Goal: Information Seeking & Learning: Compare options

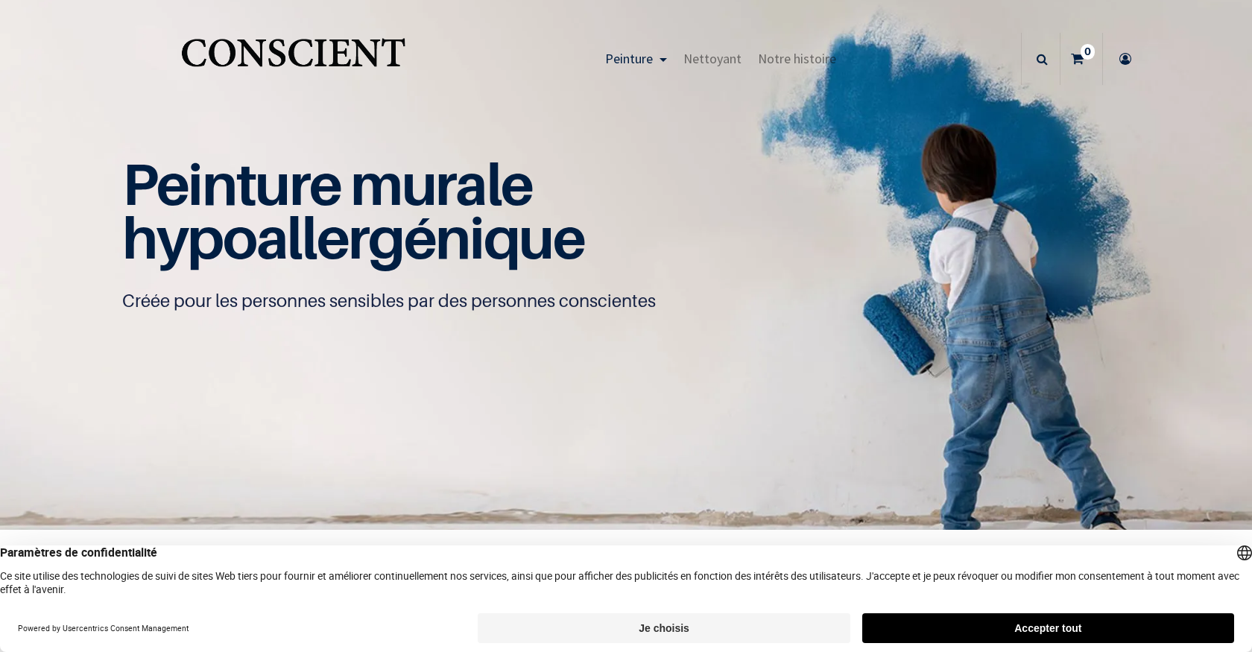
scroll to position [1, 0]
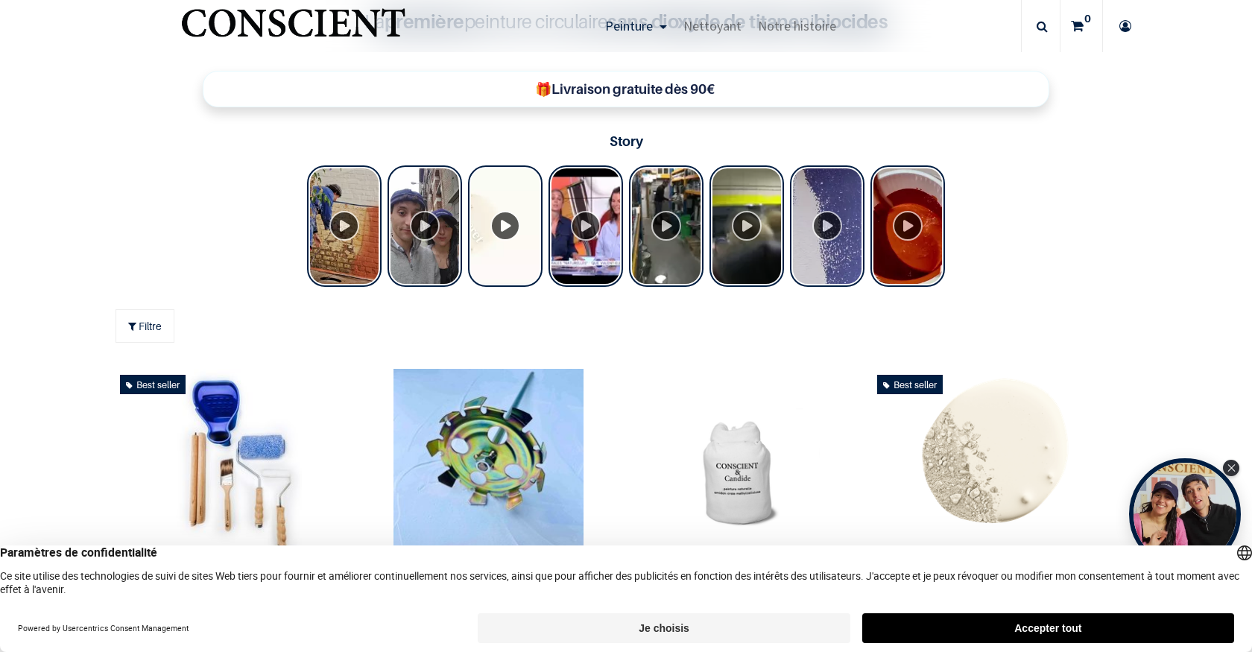
scroll to position [823, 0]
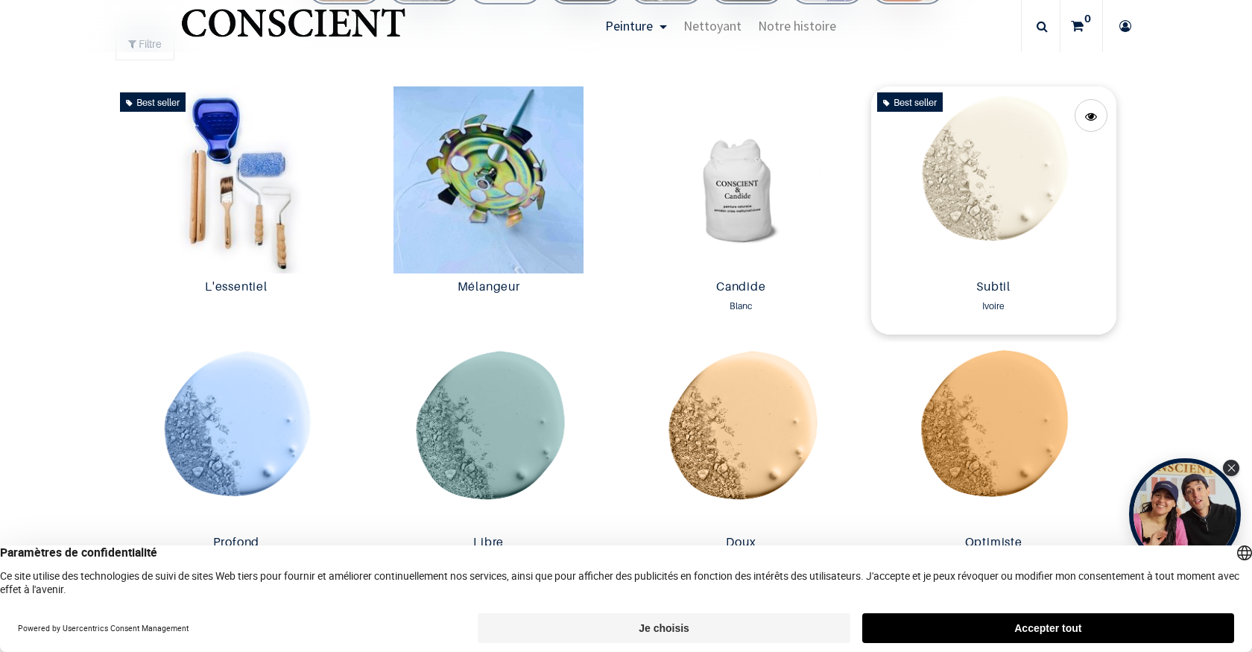
click at [1011, 166] on img at bounding box center [993, 179] width 245 height 187
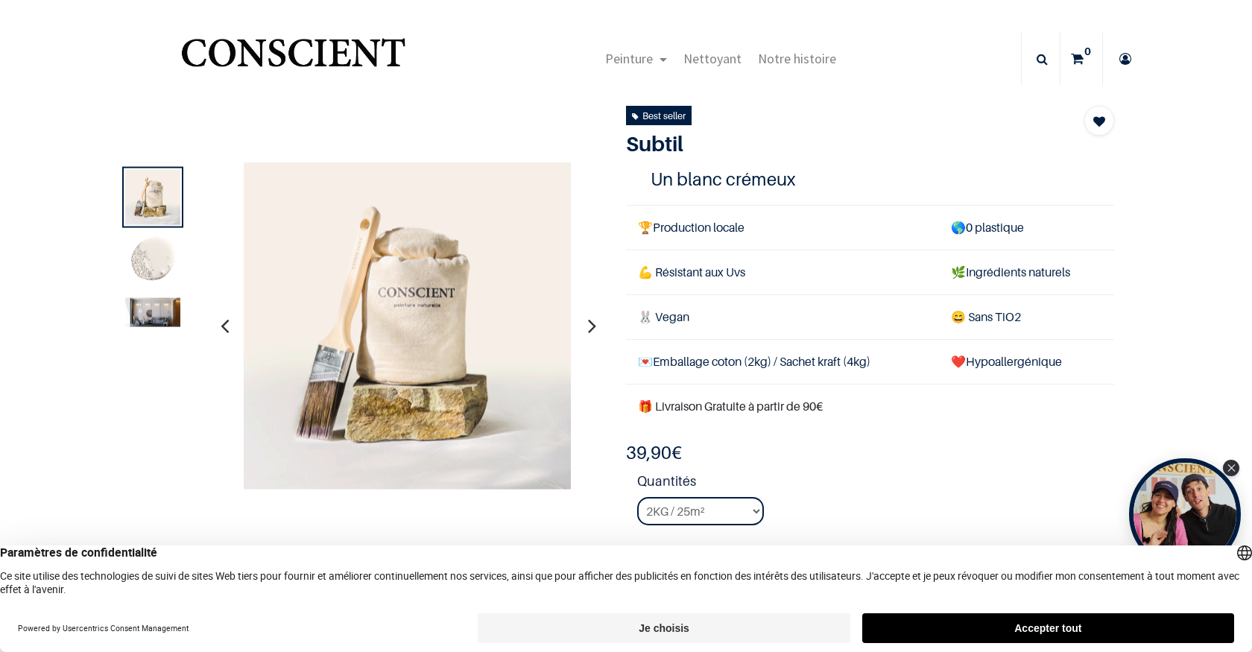
click at [138, 303] on img at bounding box center [152, 311] width 55 height 29
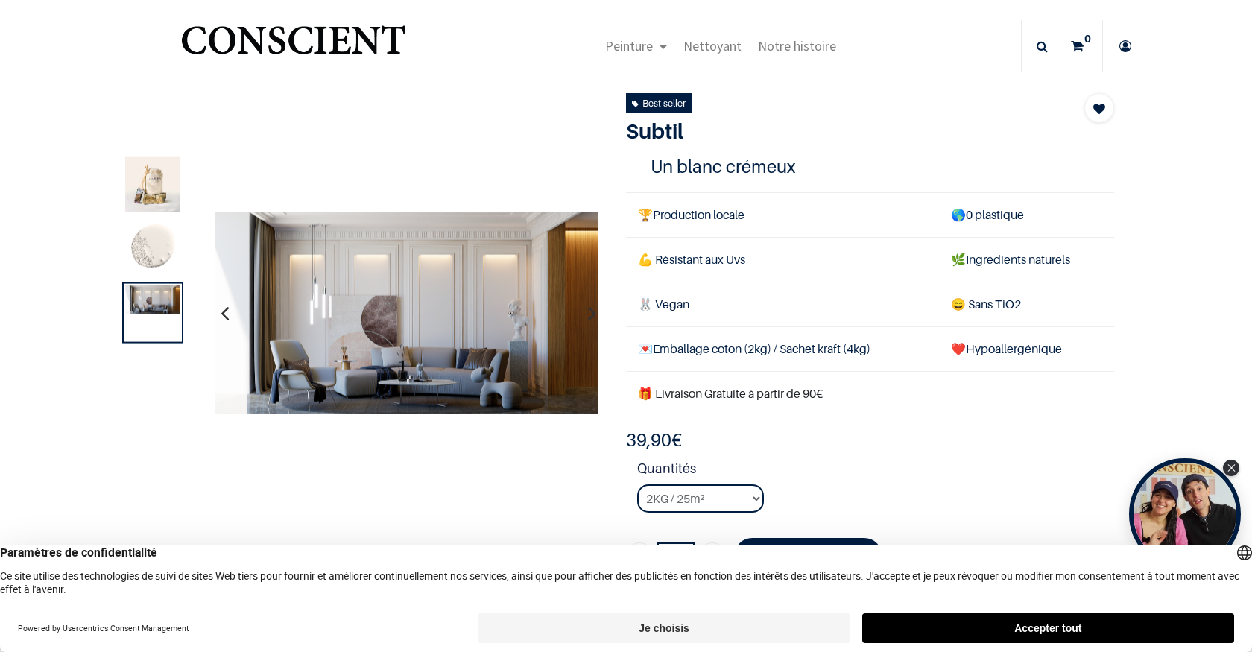
scroll to position [10, 0]
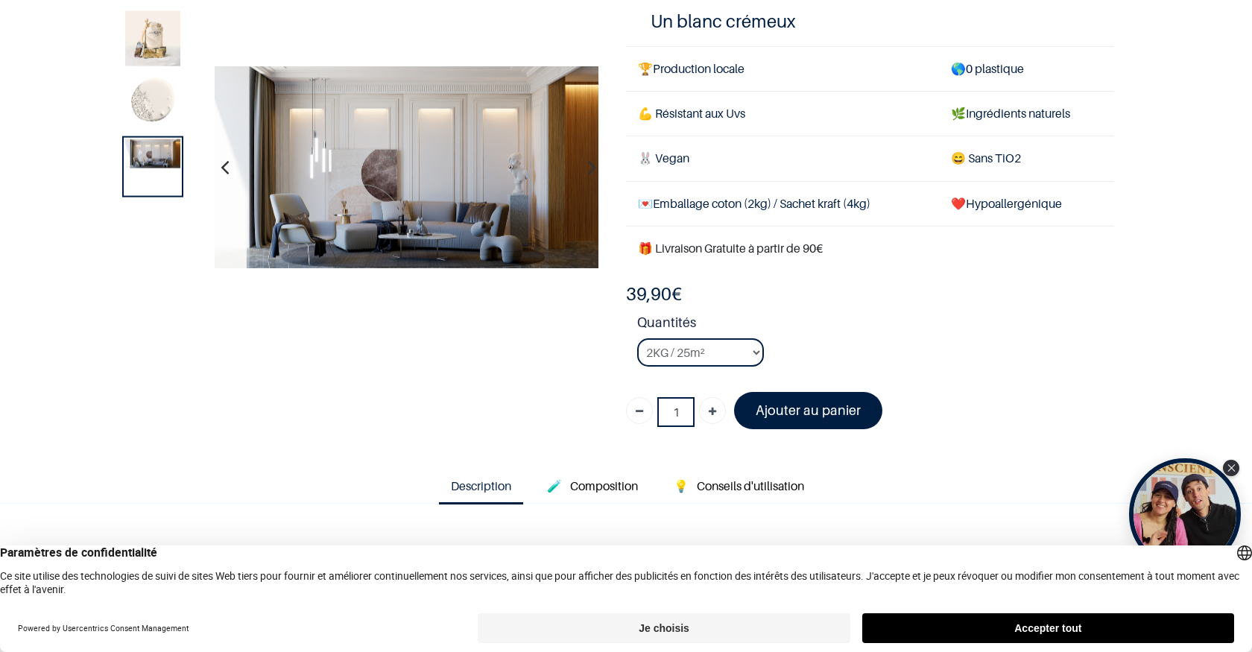
scroll to position [91, 0]
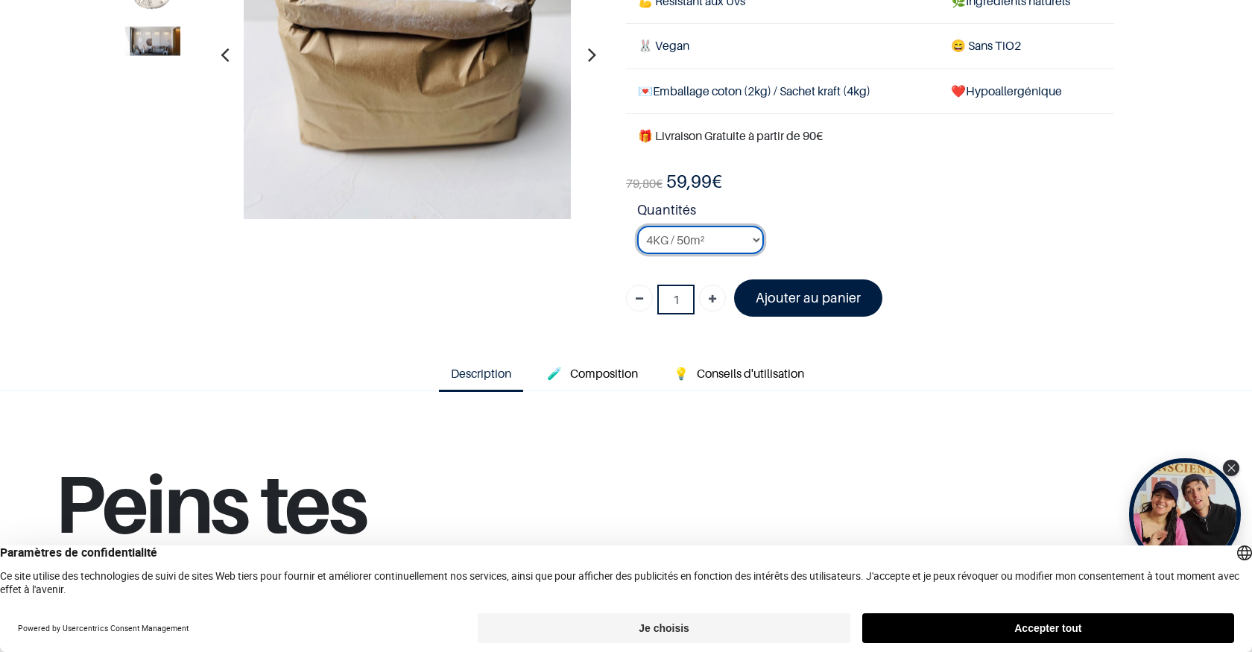
scroll to position [183, 0]
select select "127"
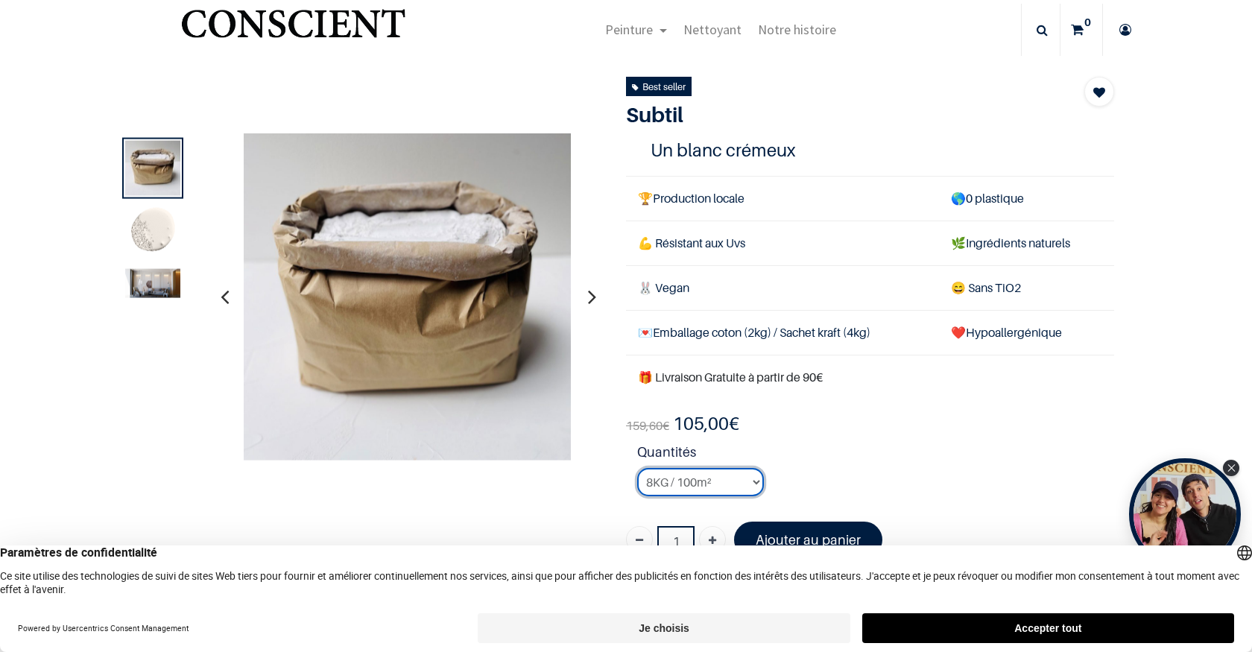
scroll to position [28, 0]
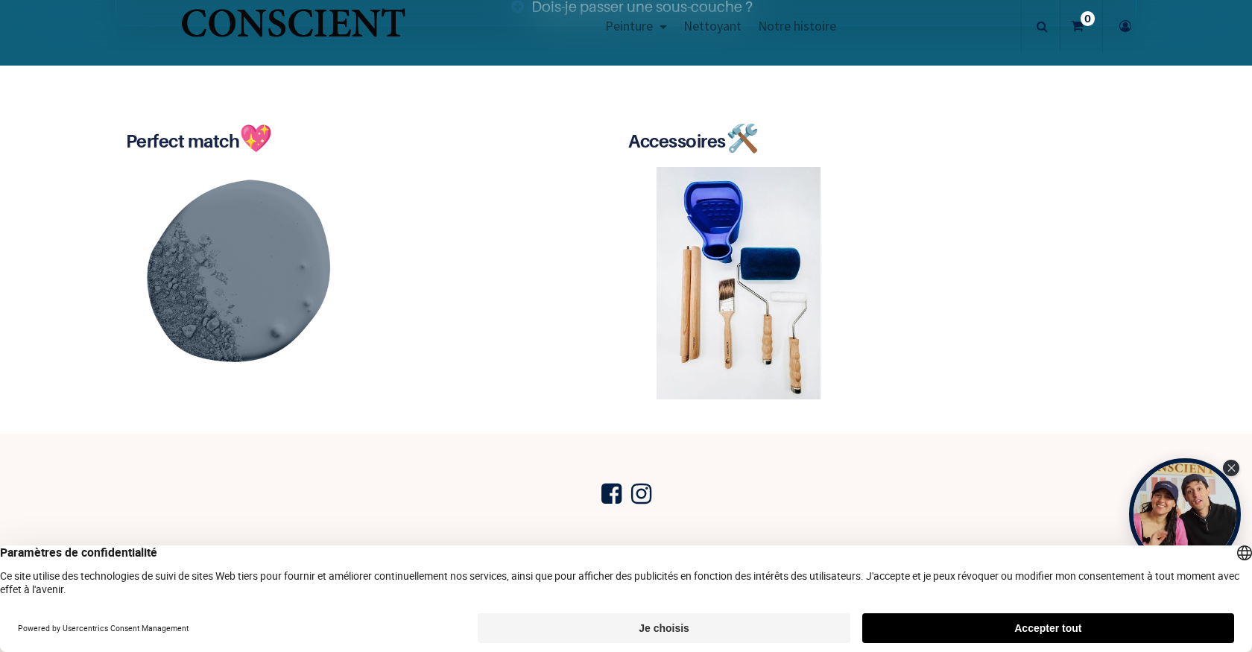
scroll to position [2890, 0]
